Goal: Task Accomplishment & Management: Use online tool/utility

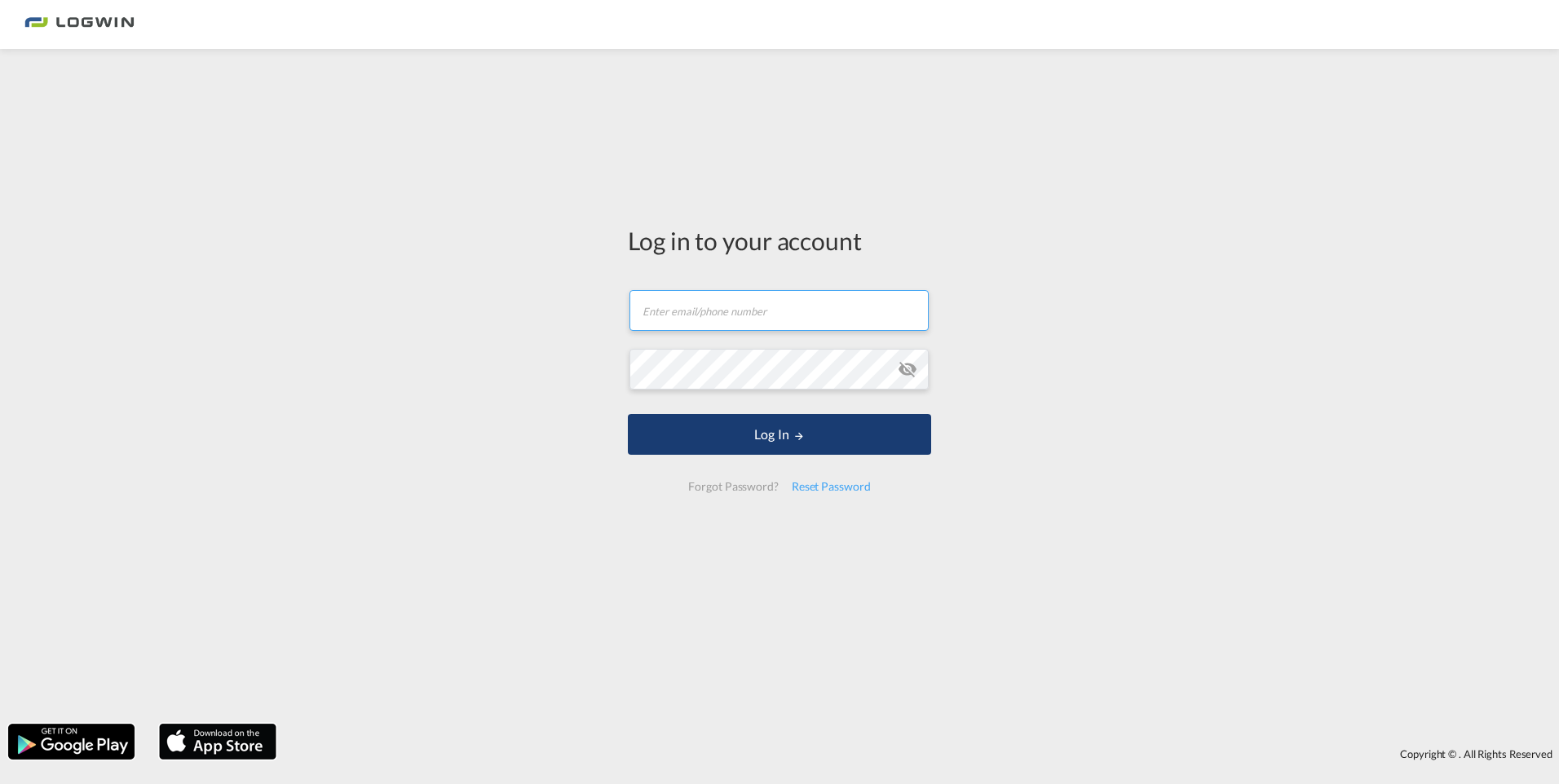
type input "[EMAIL_ADDRESS][DOMAIN_NAME]"
click at [758, 442] on button "Log In" at bounding box center [779, 434] width 303 height 41
